Goal: Book appointment/travel/reservation

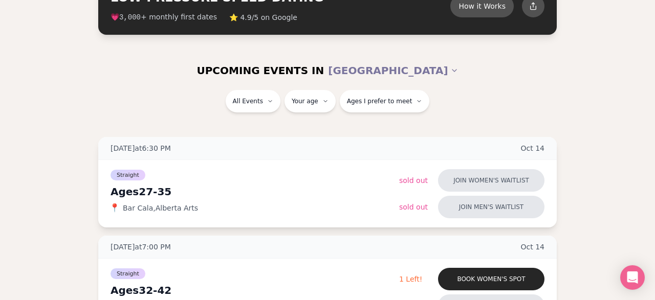
scroll to position [53, 0]
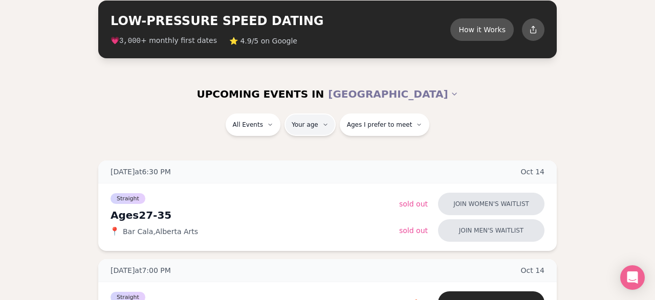
type input "**"
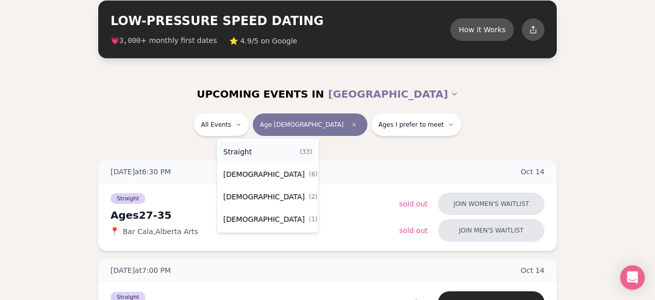
click at [258, 157] on div "Straight ( 33 )" at bounding box center [267, 152] width 97 height 23
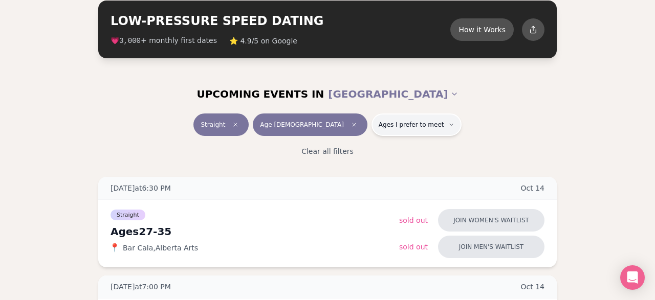
click at [398, 127] on span "Ages I prefer to meet" at bounding box center [410, 125] width 65 height 8
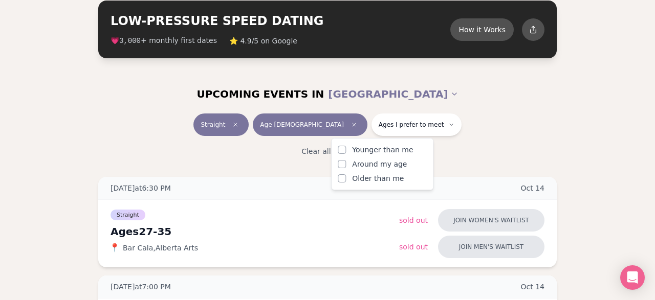
click at [364, 167] on span "Around my age" at bounding box center [379, 164] width 55 height 10
click at [346, 167] on button "Around my age" at bounding box center [342, 164] width 8 height 8
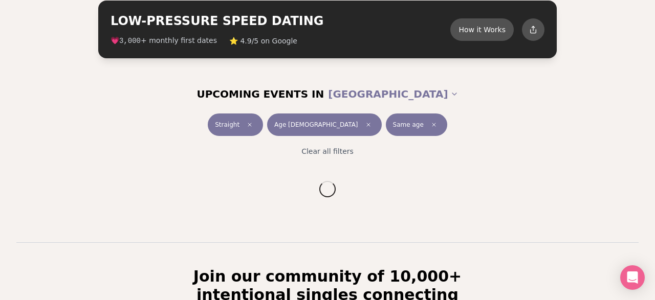
click at [501, 147] on div "Clear all filters" at bounding box center [327, 151] width 573 height 23
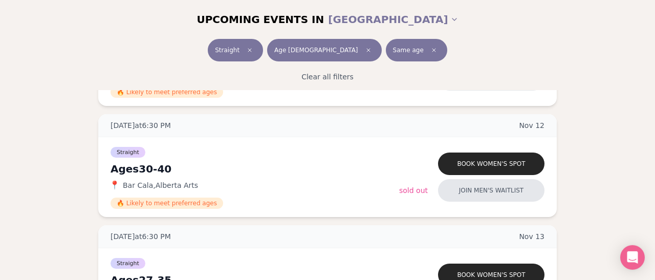
scroll to position [2500, 0]
